Goal: Complete application form

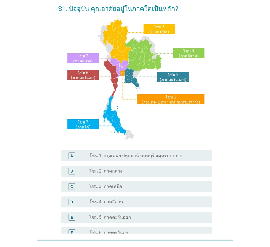
scroll to position [82, 0]
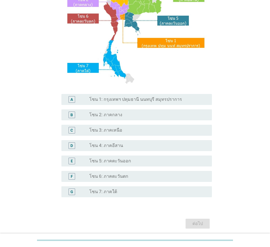
click at [125, 189] on div "radio_button_unchecked โซน 7: ภาคใต้" at bounding box center [147, 191] width 114 height 5
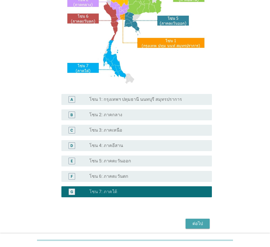
click at [206, 226] on button "ต่อไป" at bounding box center [198, 224] width 24 height 10
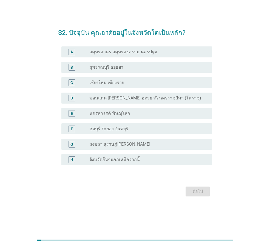
scroll to position [0, 0]
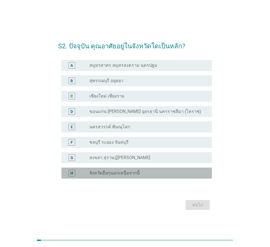
click at [126, 175] on label "จังหวัดอื่นๆนอกเหนือจากนี้" at bounding box center [115, 172] width 51 height 5
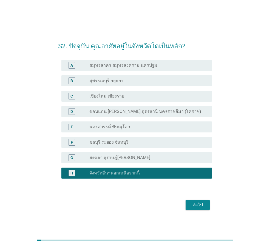
click at [194, 209] on button "ต่อไป" at bounding box center [198, 205] width 24 height 10
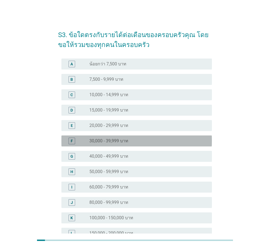
click at [143, 141] on div "radio_button_unchecked 30,000 - 39,999 บาท" at bounding box center [147, 140] width 114 height 5
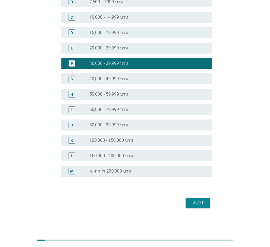
scroll to position [78, 0]
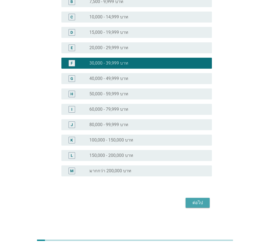
click at [197, 206] on button "ต่อไป" at bounding box center [198, 203] width 24 height 10
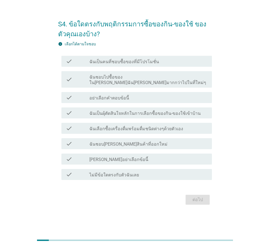
scroll to position [0, 0]
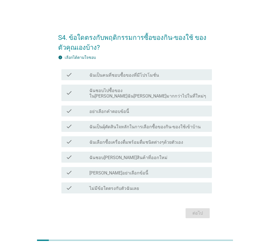
click at [159, 156] on div "check_box_outline_blank ฉันชอบ[PERSON_NAME]สินค้าที่ออกใหม่" at bounding box center [149, 157] width 118 height 7
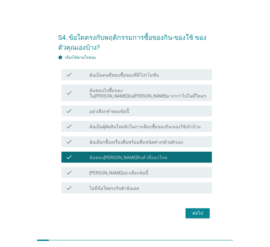
click at [142, 94] on label "ฉันชอบไปซื้อของใน[PERSON_NAME]ฉัน[PERSON_NAME]มากกว่าไปในที่ใหม่ๆ" at bounding box center [149, 93] width 118 height 11
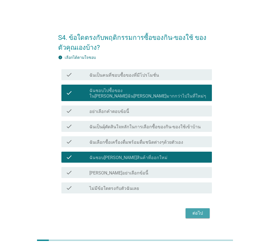
click at [190, 208] on button "ต่อไป" at bounding box center [198, 213] width 24 height 10
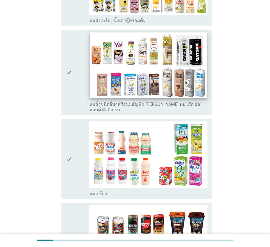
scroll to position [275, 0]
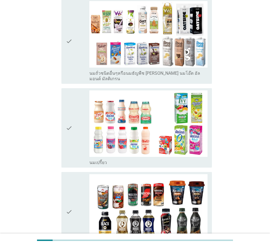
click at [84, 204] on div "check" at bounding box center [78, 211] width 24 height 75
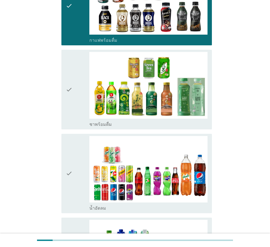
scroll to position [494, 0]
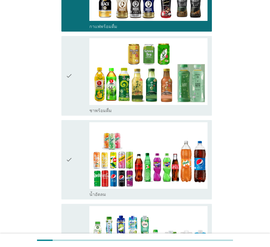
click at [78, 173] on div "check" at bounding box center [78, 159] width 24 height 75
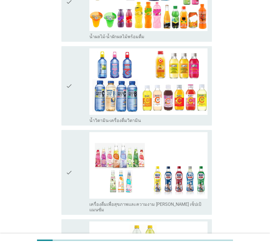
scroll to position [851, 0]
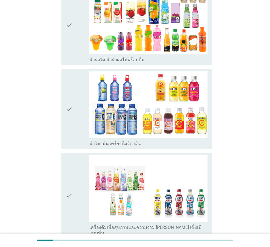
click at [71, 113] on icon "check" at bounding box center [69, 108] width 7 height 75
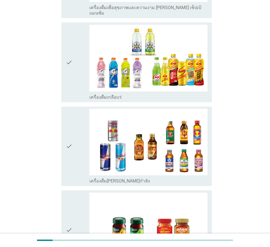
scroll to position [1097, 0]
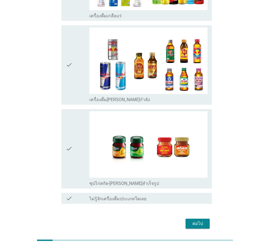
click at [194, 217] on div "ต่อไป" at bounding box center [135, 223] width 154 height 13
click at [195, 220] on div "ต่อไป" at bounding box center [197, 223] width 15 height 7
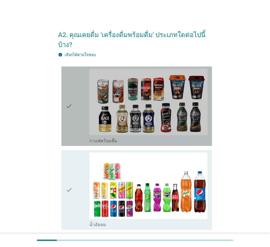
click at [70, 120] on icon "check" at bounding box center [69, 106] width 7 height 75
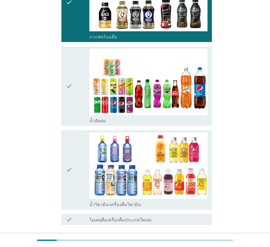
scroll to position [136, 0]
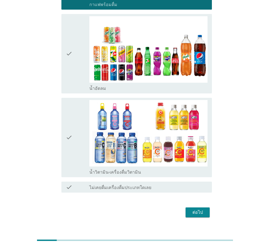
click at [206, 207] on button "ต่อไป" at bounding box center [198, 212] width 24 height 10
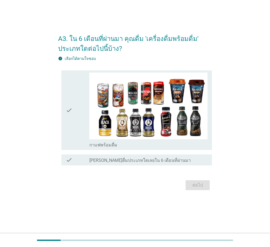
scroll to position [0, 0]
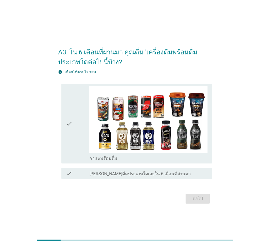
click at [73, 150] on div "check" at bounding box center [78, 123] width 24 height 75
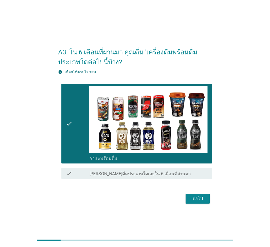
click at [192, 205] on div "ต่อไป" at bounding box center [135, 198] width 154 height 13
click at [193, 202] on button "ต่อไป" at bounding box center [198, 199] width 24 height 10
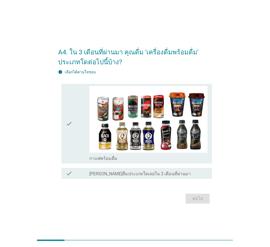
click at [67, 143] on icon "check" at bounding box center [69, 123] width 7 height 75
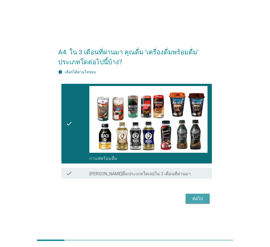
click at [194, 199] on div "ต่อไป" at bounding box center [197, 198] width 15 height 7
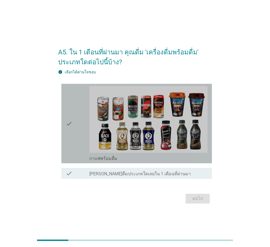
click at [72, 145] on icon "check" at bounding box center [69, 123] width 7 height 75
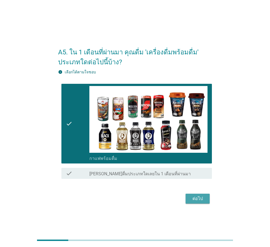
click at [197, 201] on div "ต่อไป" at bounding box center [197, 198] width 15 height 7
